Goal: Use online tool/utility: Utilize a website feature to perform a specific function

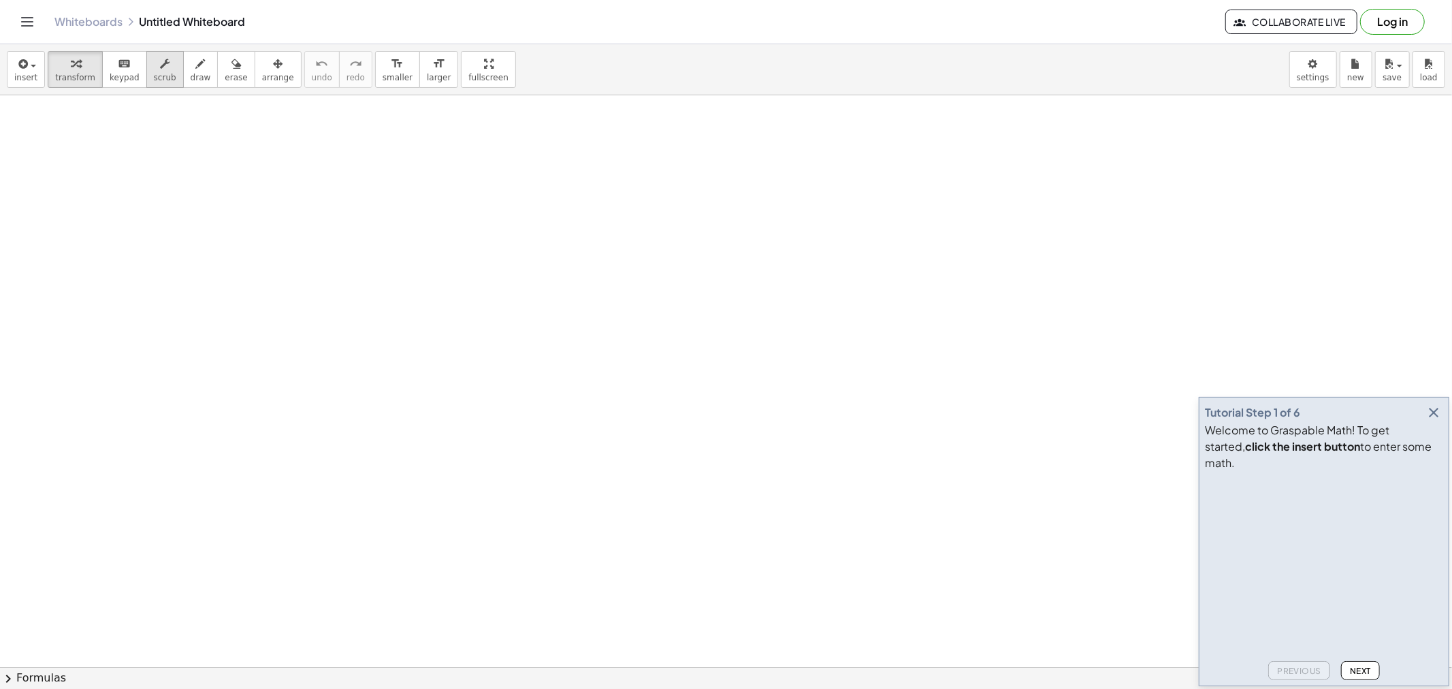
click at [159, 69] on div "button" at bounding box center [165, 63] width 22 height 16
click at [196, 61] on icon "button" at bounding box center [201, 64] width 10 height 16
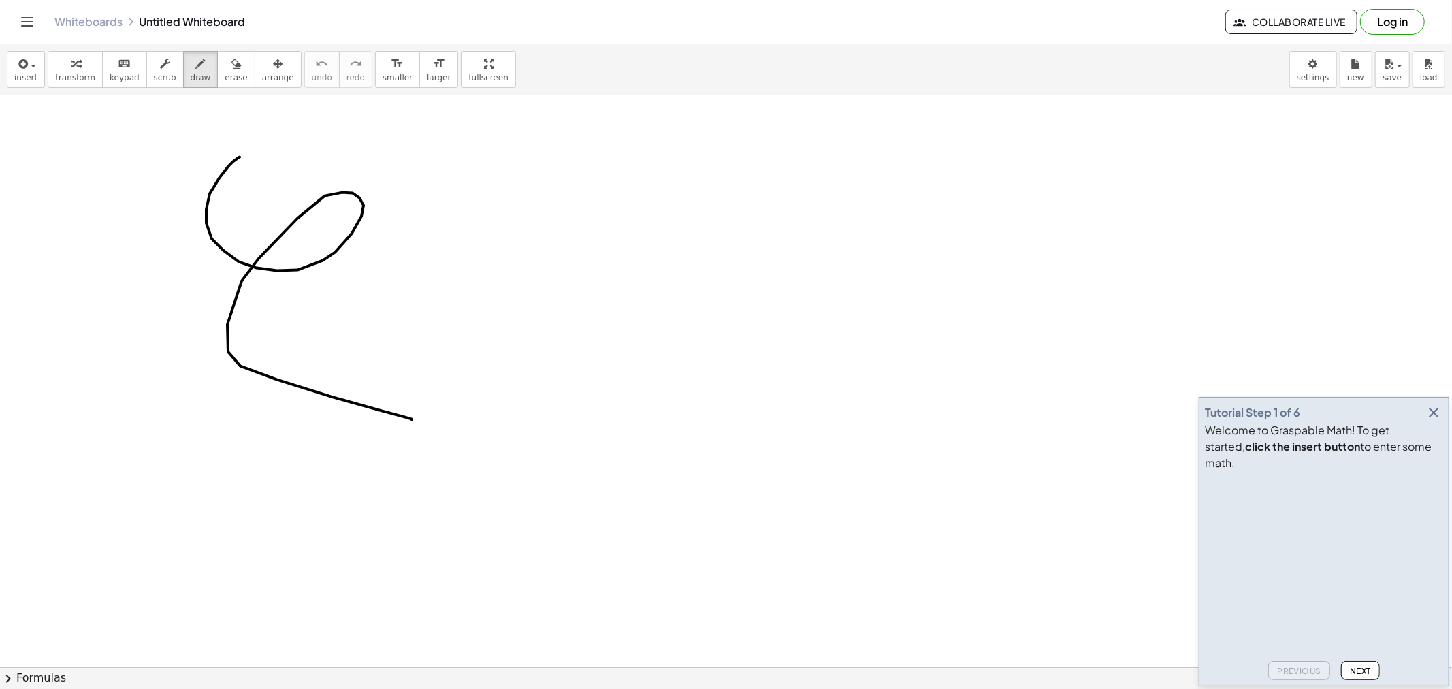
drag, startPoint x: 212, startPoint y: 239, endPoint x: 411, endPoint y: 419, distance: 268.5
click at [1435, 421] on icon "button" at bounding box center [1434, 412] width 16 height 16
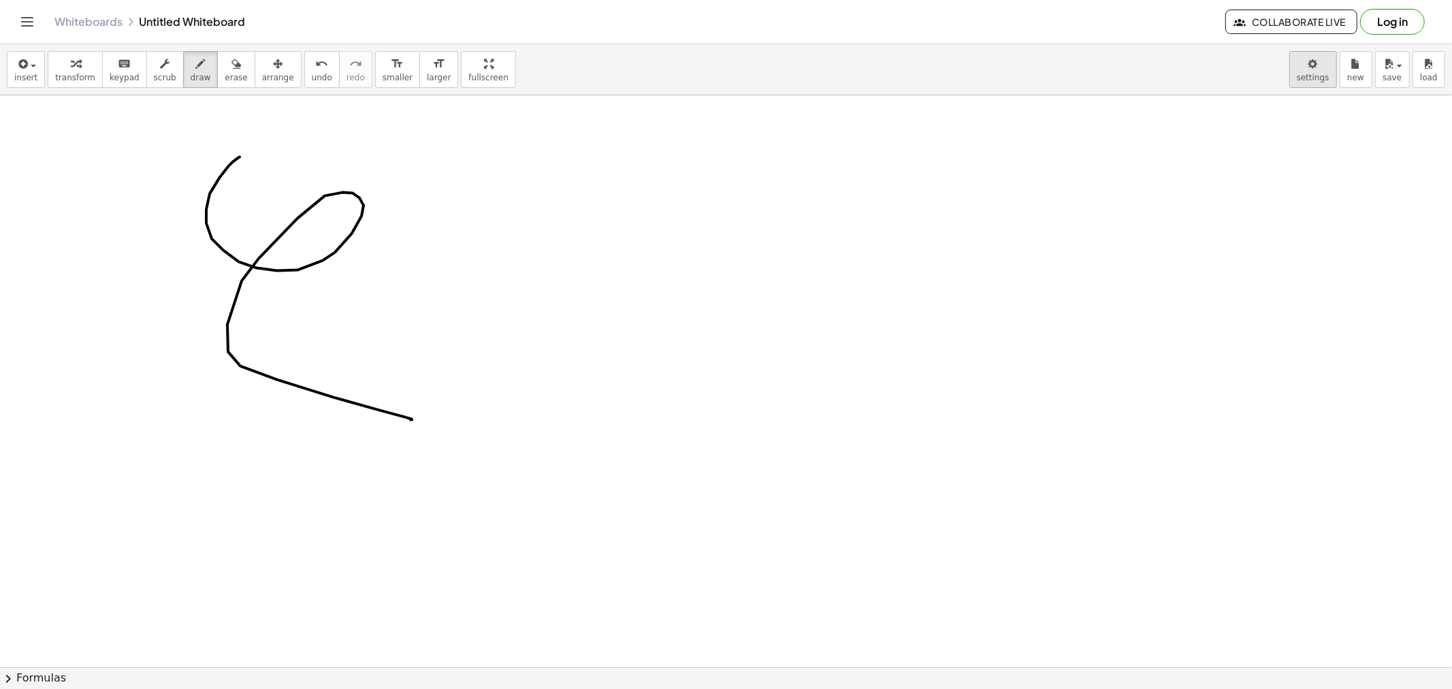
click at [1324, 70] on body "Graspable Math Activities Get Started Activity Bank Assigned Work Classes White…" at bounding box center [726, 344] width 1452 height 689
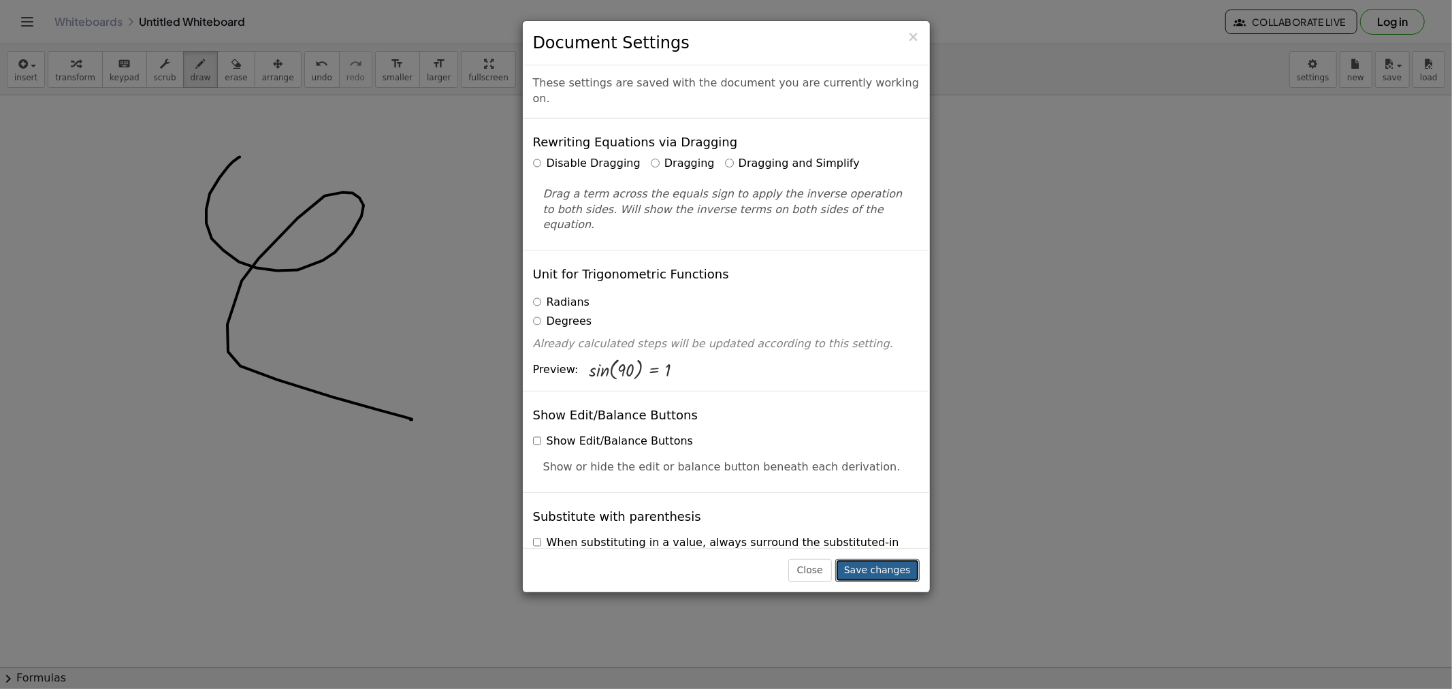
click at [873, 571] on button "Save changes" at bounding box center [877, 570] width 84 height 23
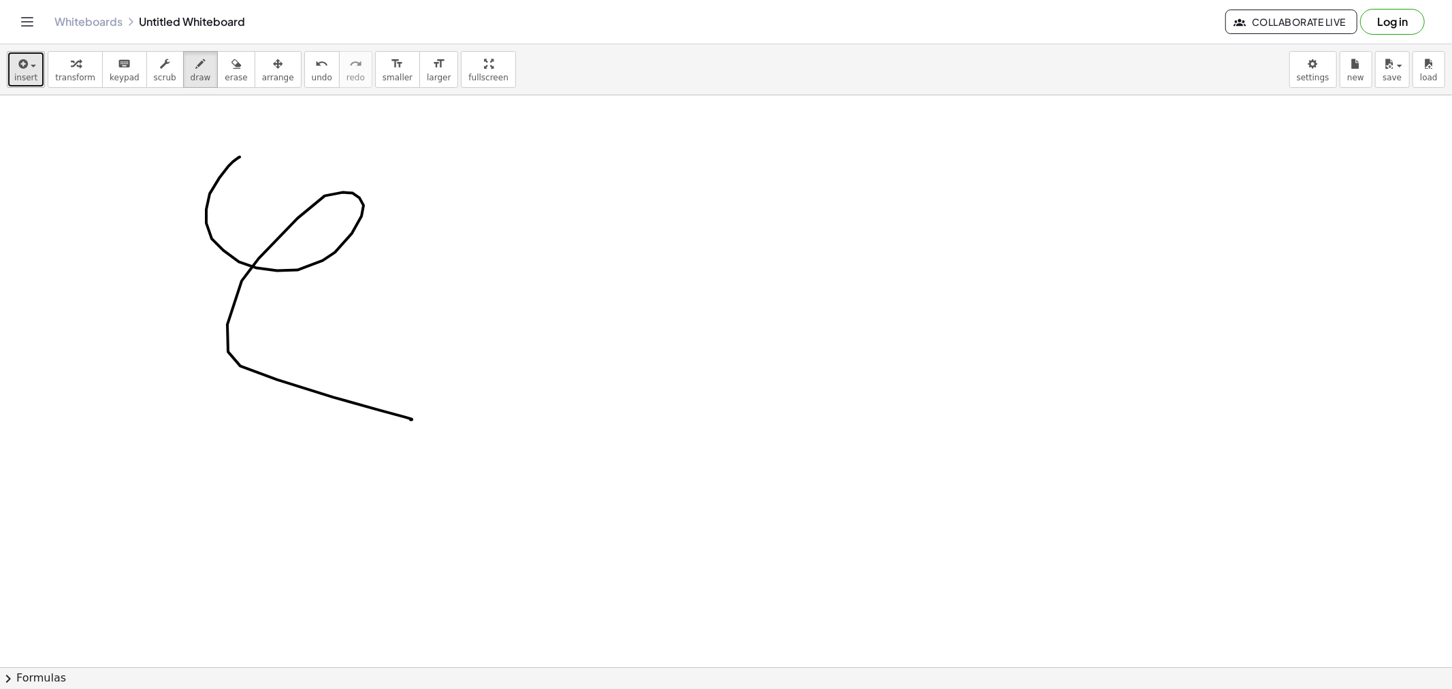
click at [30, 75] on span "insert" at bounding box center [25, 78] width 23 height 10
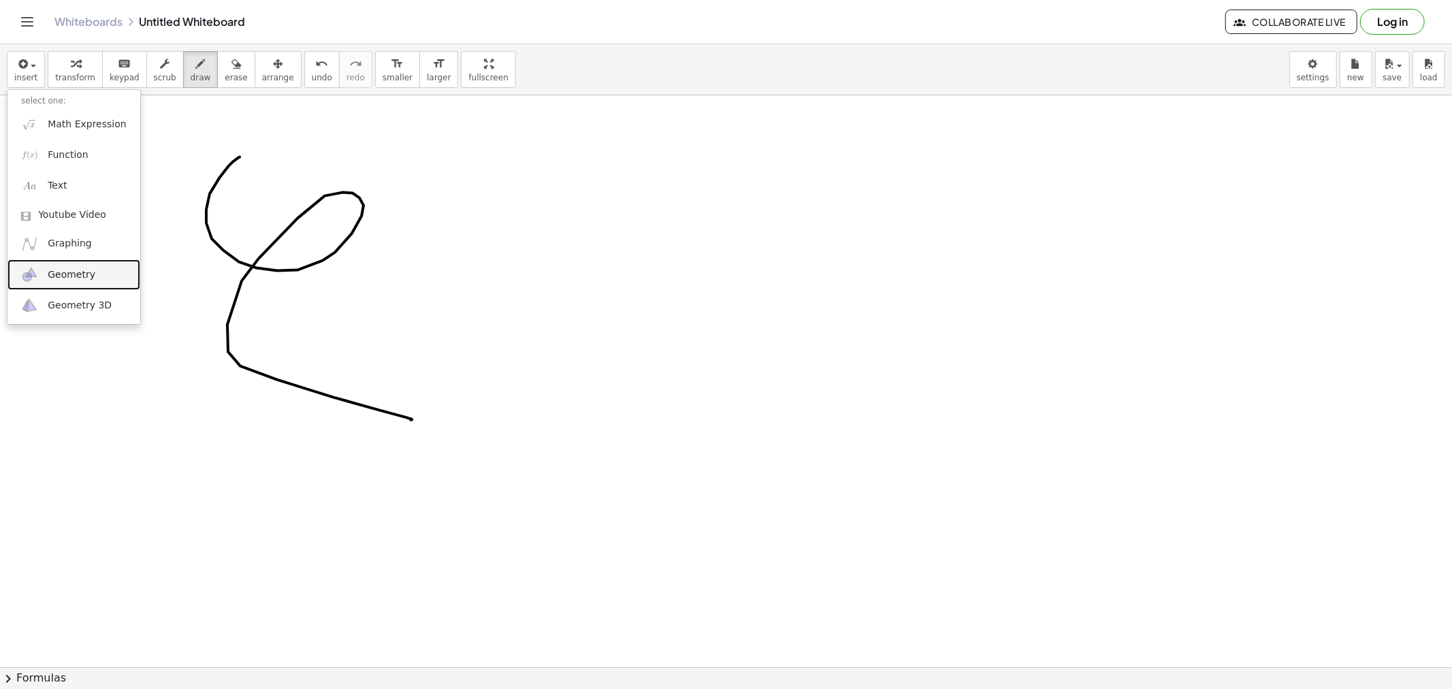
click at [65, 277] on span "Geometry" at bounding box center [72, 275] width 48 height 14
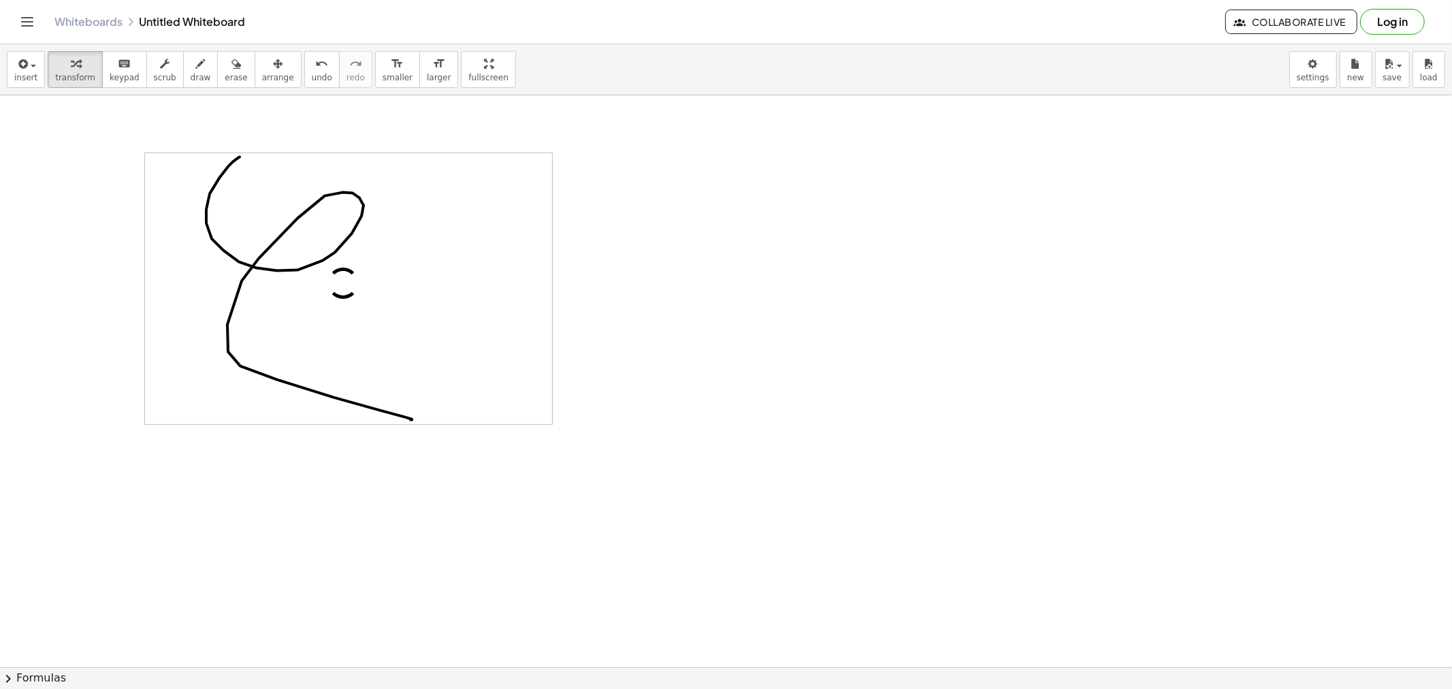
click at [321, 206] on div at bounding box center [348, 288] width 407 height 271
drag, startPoint x: 216, startPoint y: 74, endPoint x: 254, endPoint y: 141, distance: 77.4
click at [225, 74] on span "erase" at bounding box center [236, 78] width 22 height 10
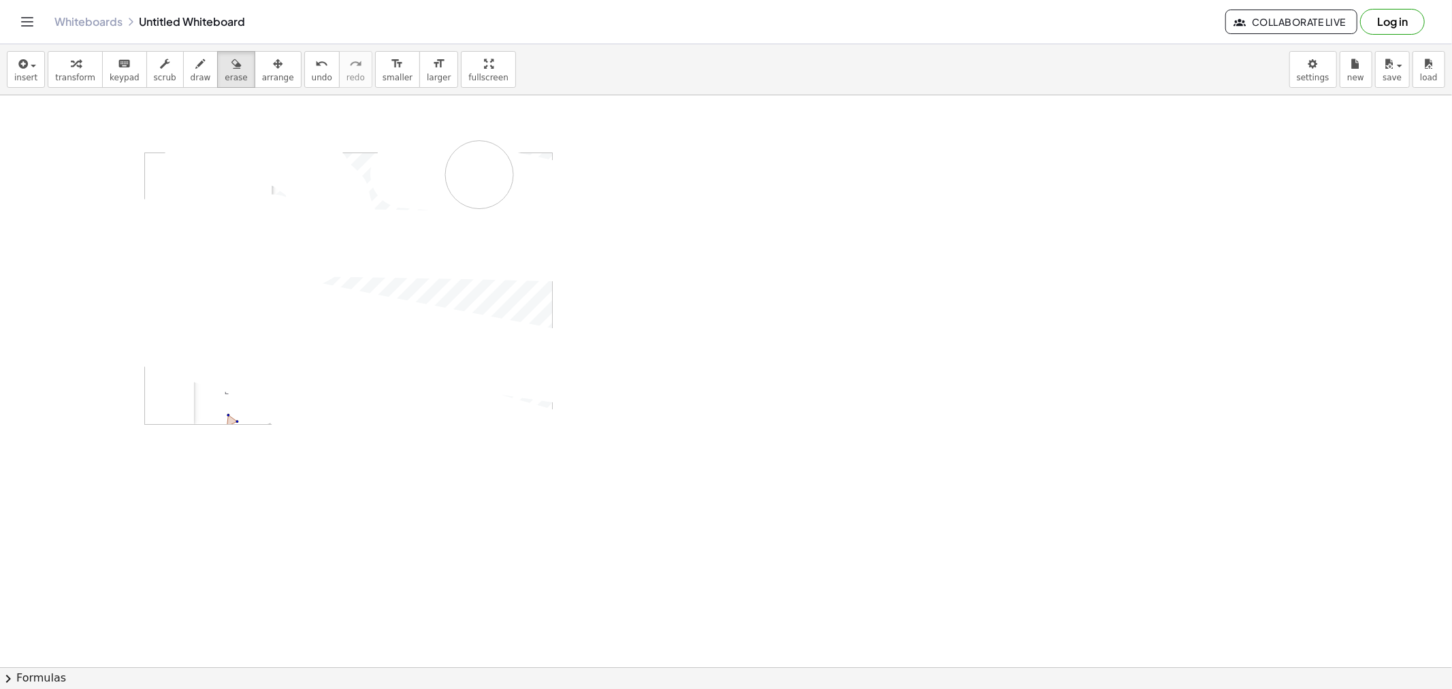
drag, startPoint x: 273, startPoint y: 229, endPoint x: 1318, endPoint y: 123, distance: 1050.4
